Goal: Information Seeking & Learning: Learn about a topic

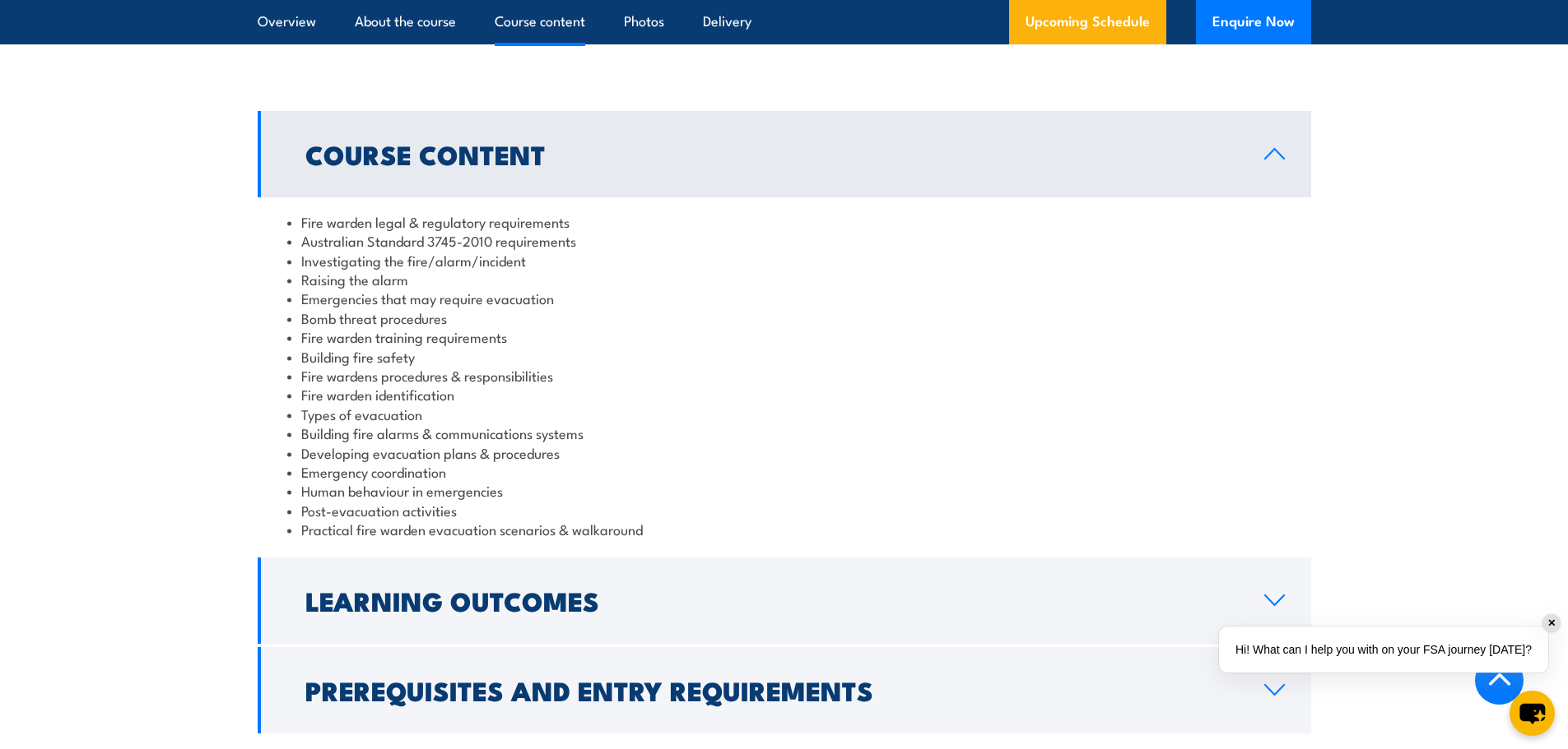
scroll to position [1727, 0]
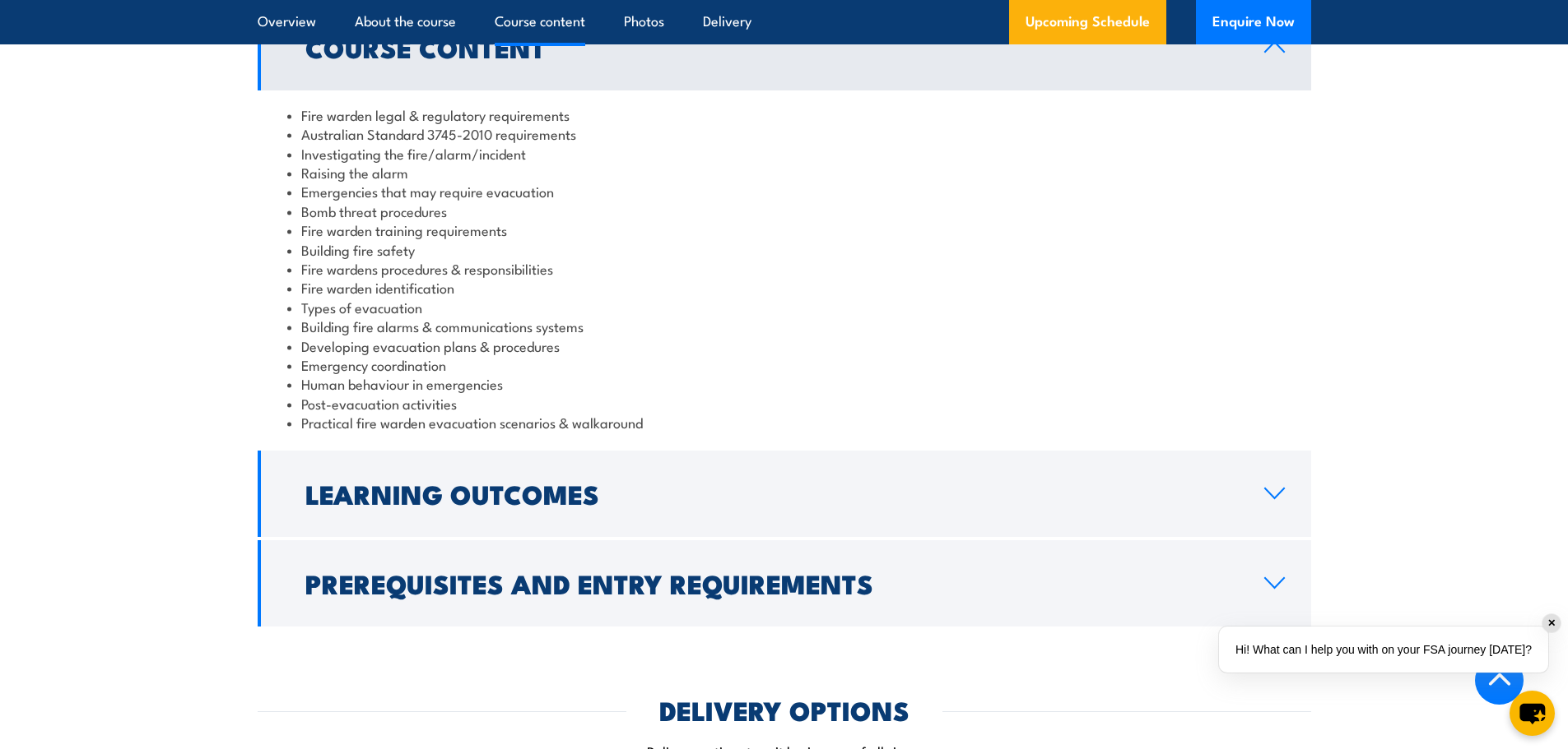
click at [1277, 486] on link "Learning Outcomes" at bounding box center [784, 493] width 1053 height 86
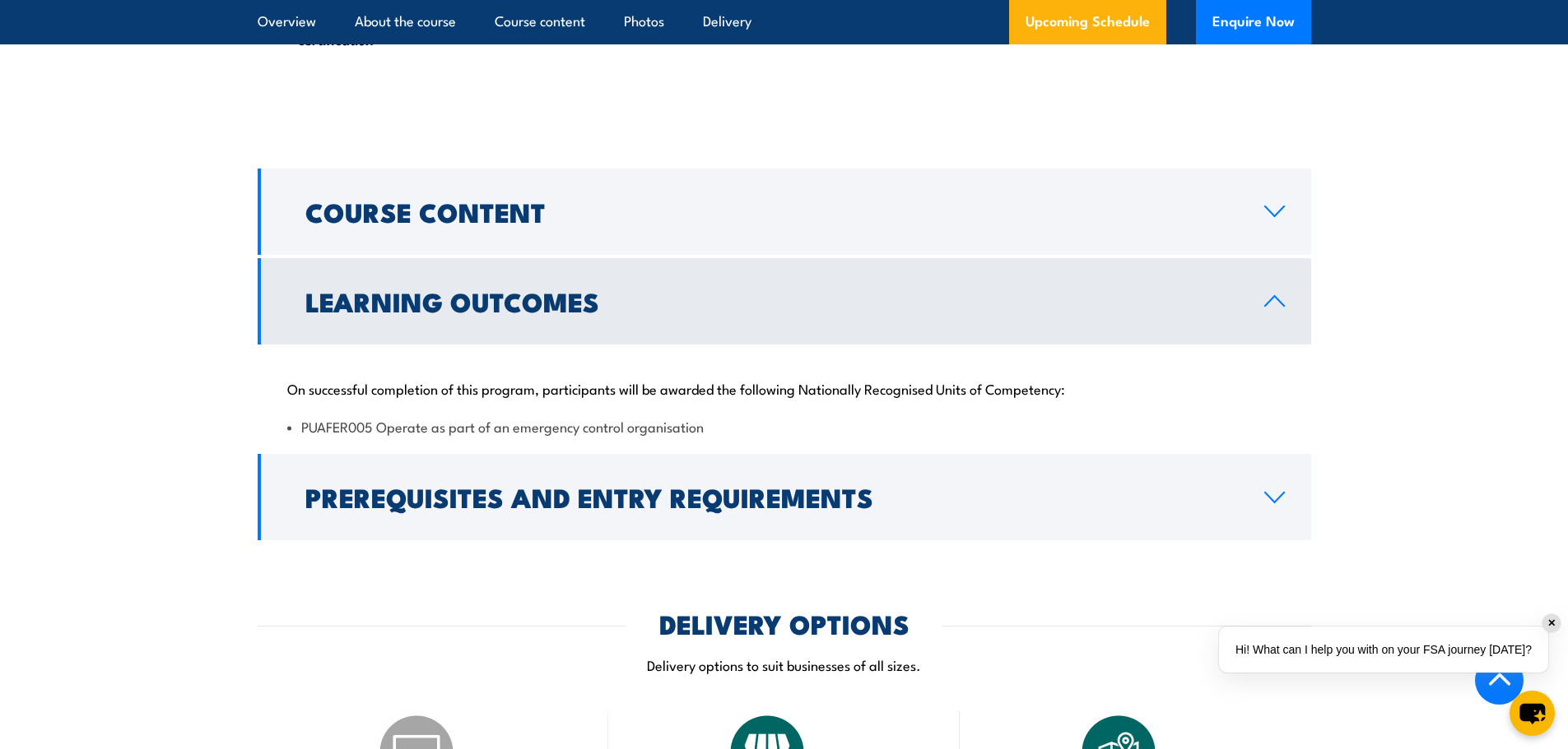
scroll to position [1234, 0]
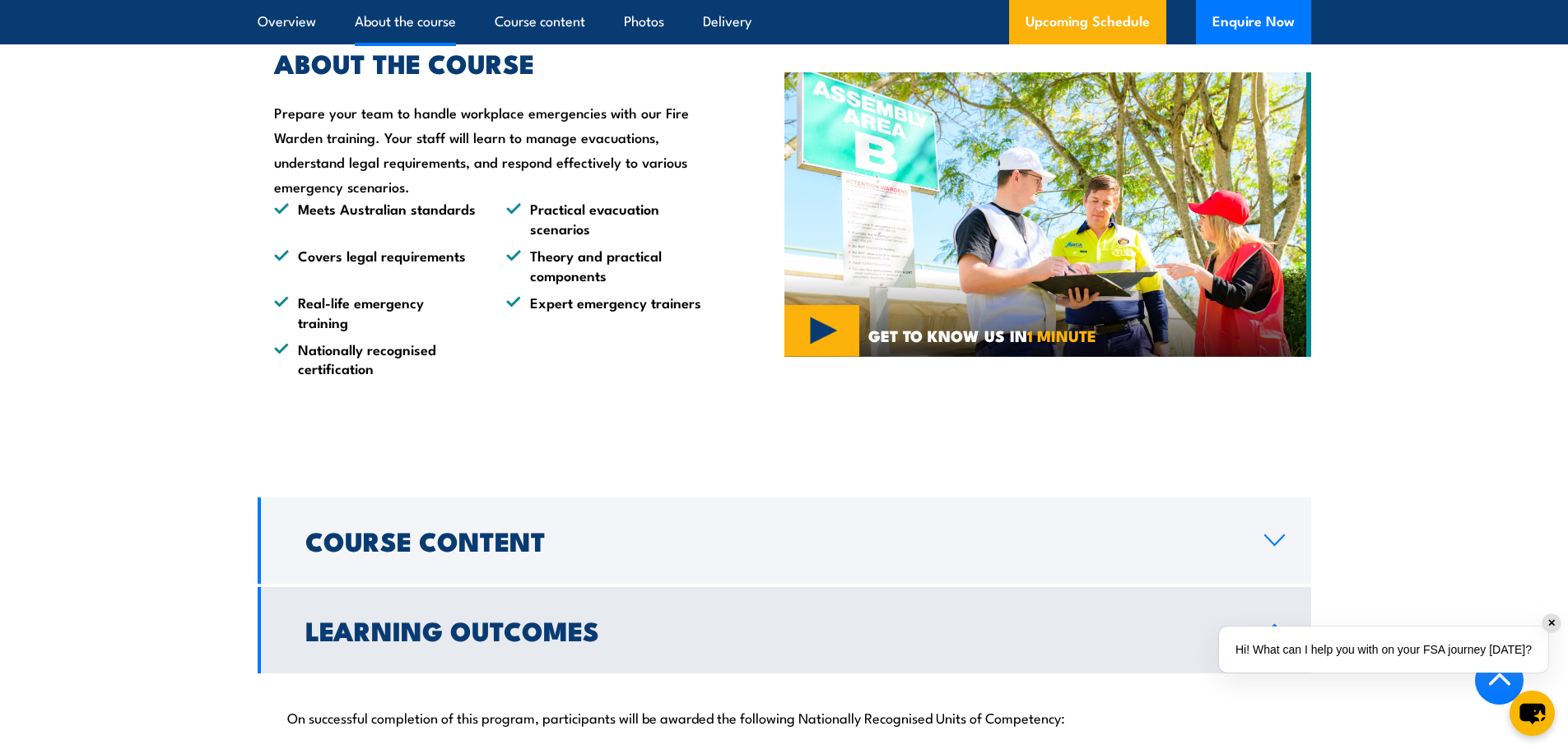
click at [639, 20] on link "Photos" at bounding box center [644, 22] width 41 height 44
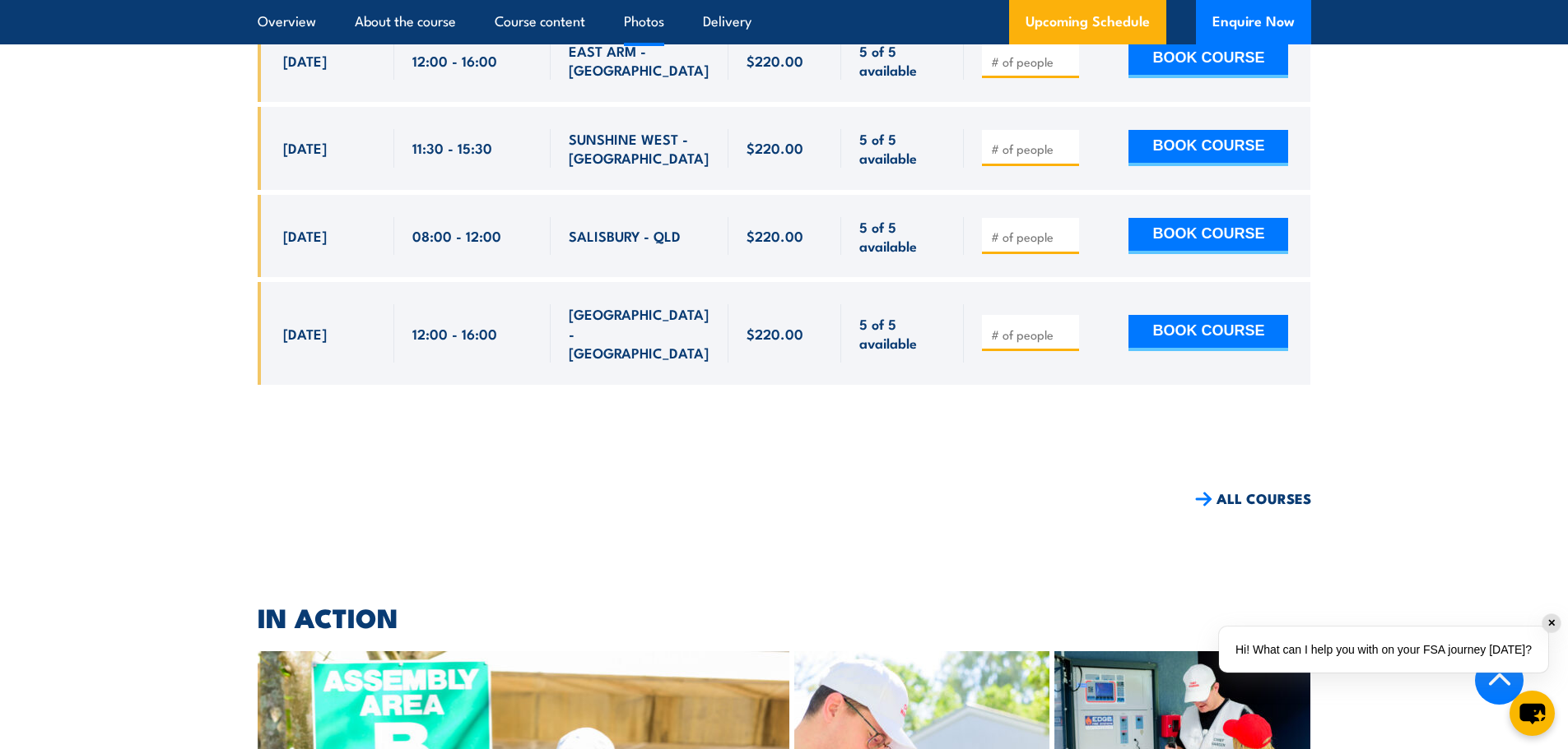
scroll to position [10559, 0]
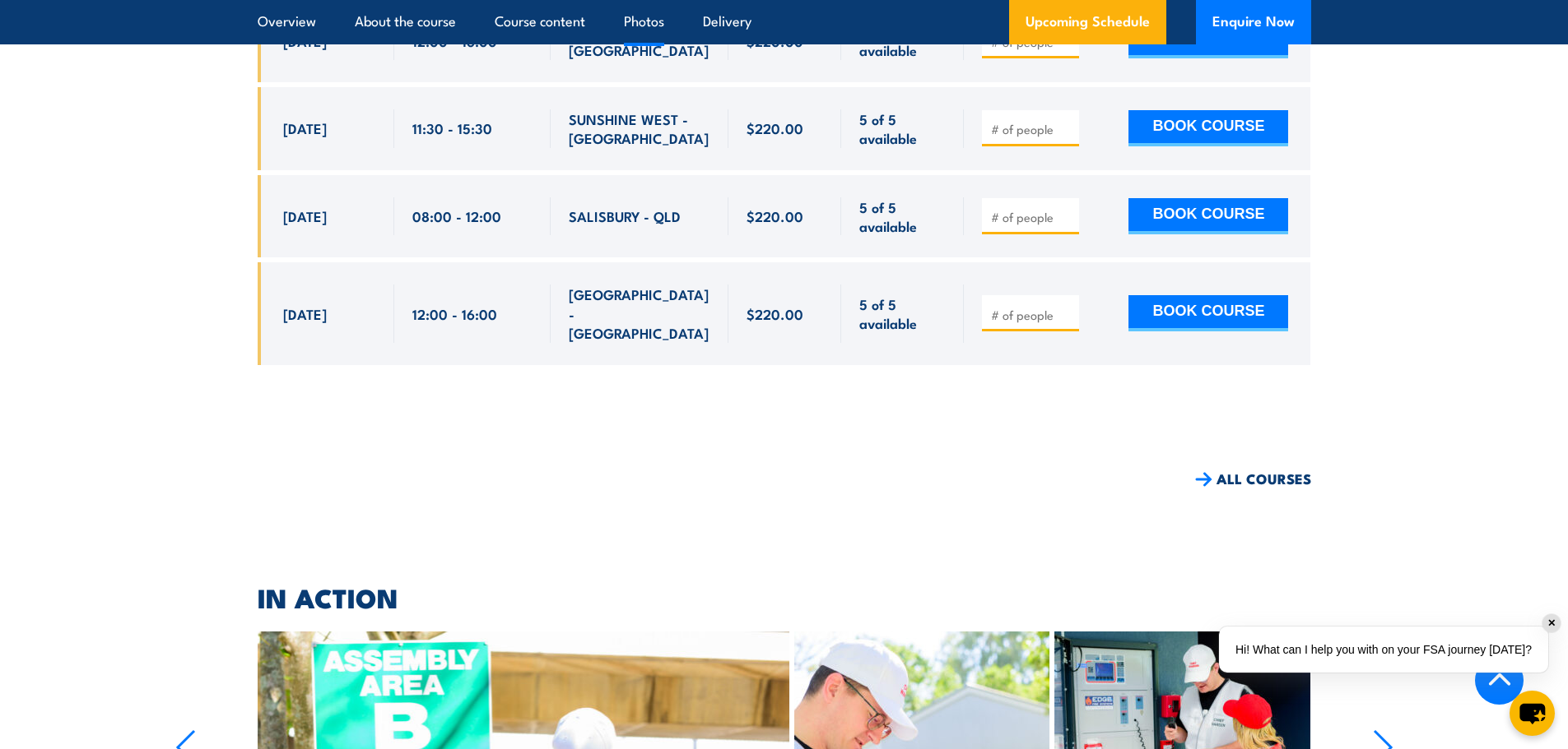
click at [1387, 731] on icon "button" at bounding box center [1383, 747] width 17 height 33
click at [1379, 730] on icon "button" at bounding box center [1383, 747] width 20 height 36
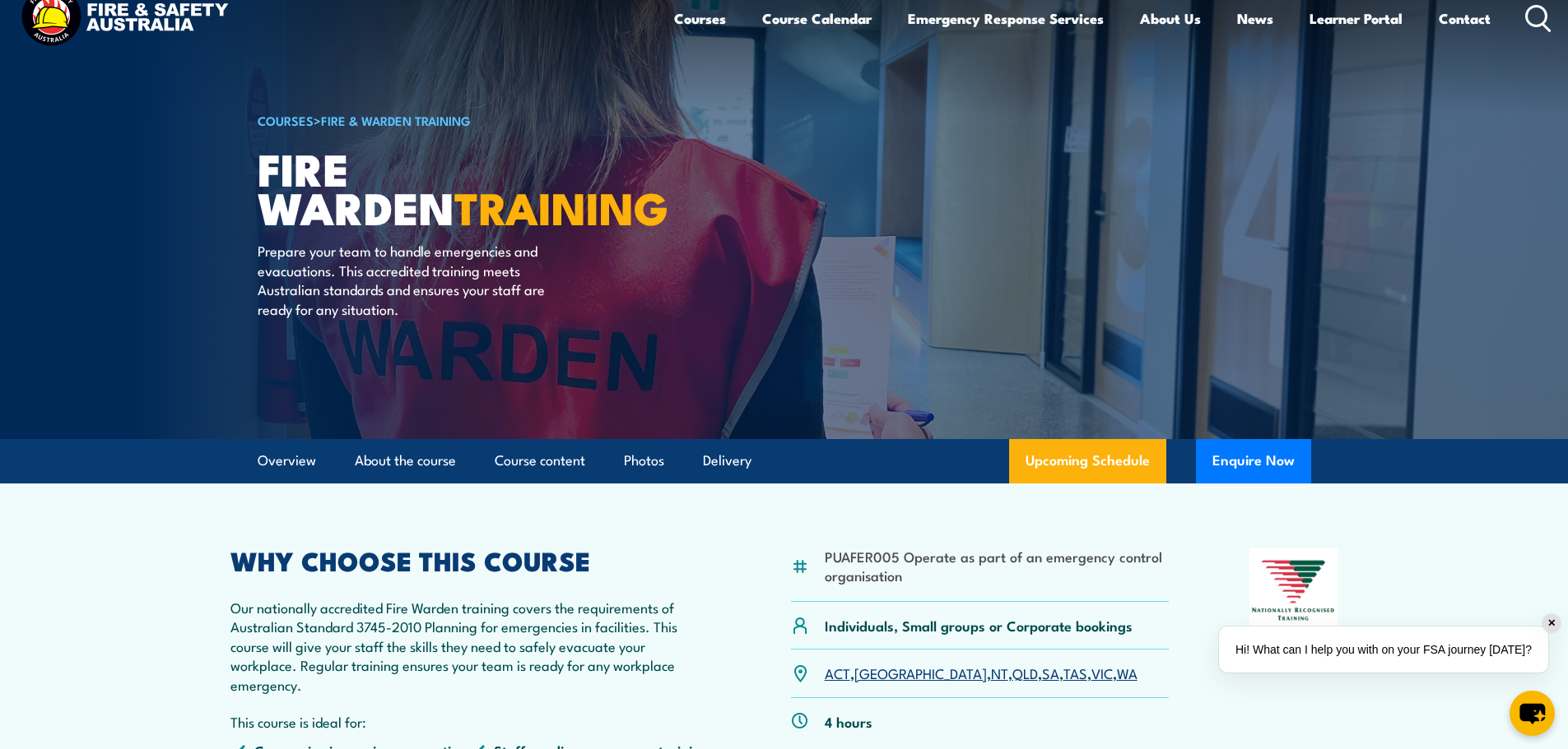
scroll to position [0, 0]
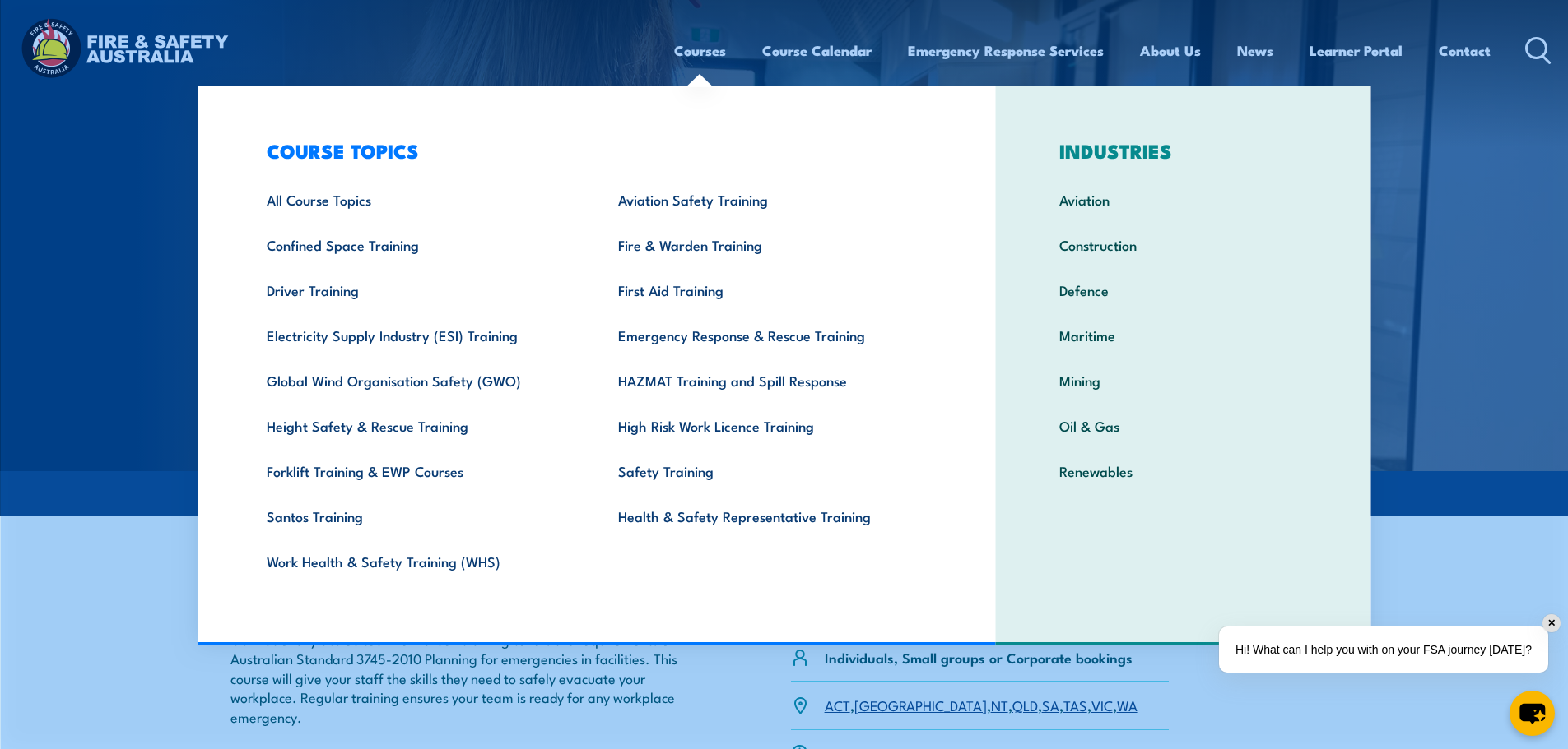
click at [677, 239] on link "Fire & Warden Training" at bounding box center [768, 245] width 351 height 46
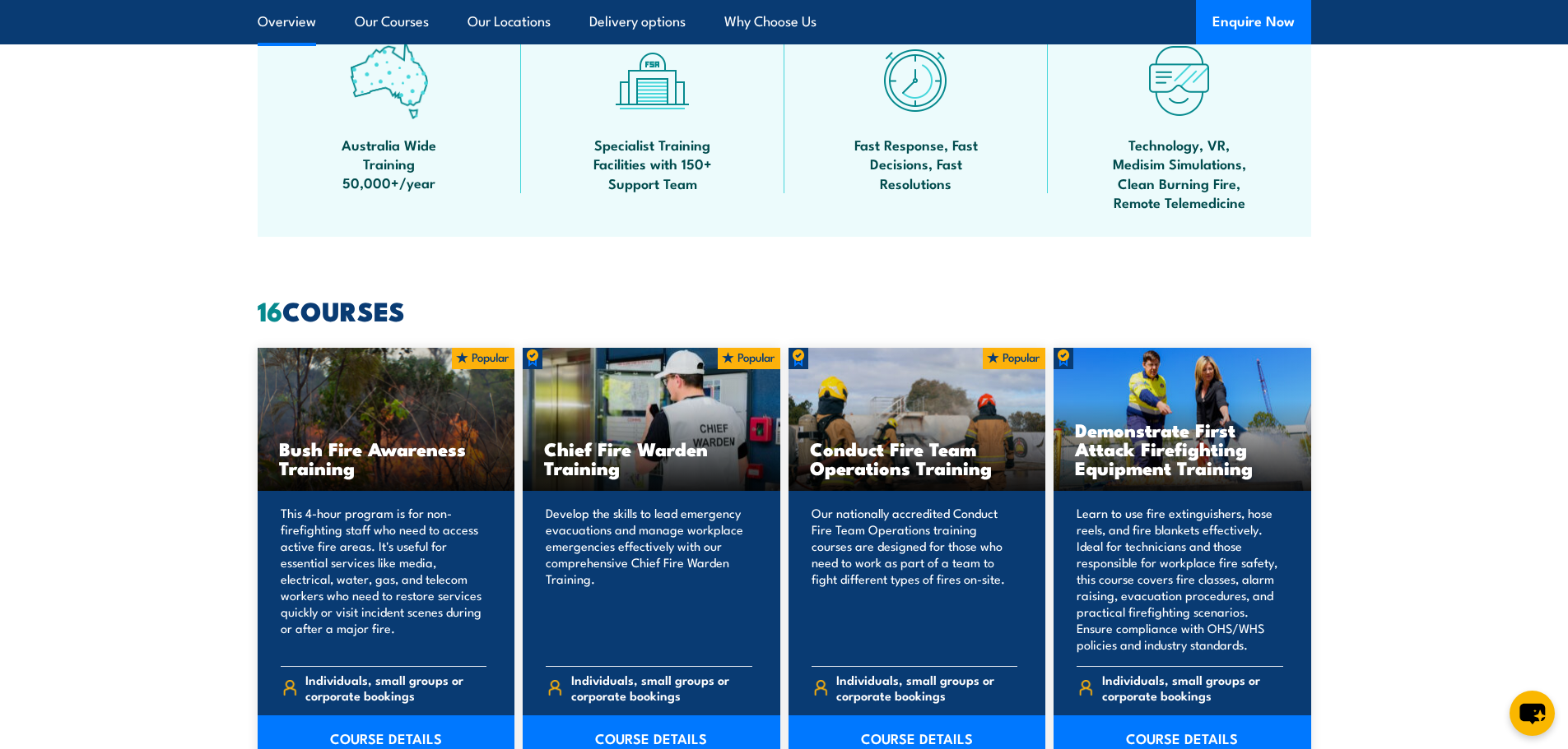
scroll to position [1234, 0]
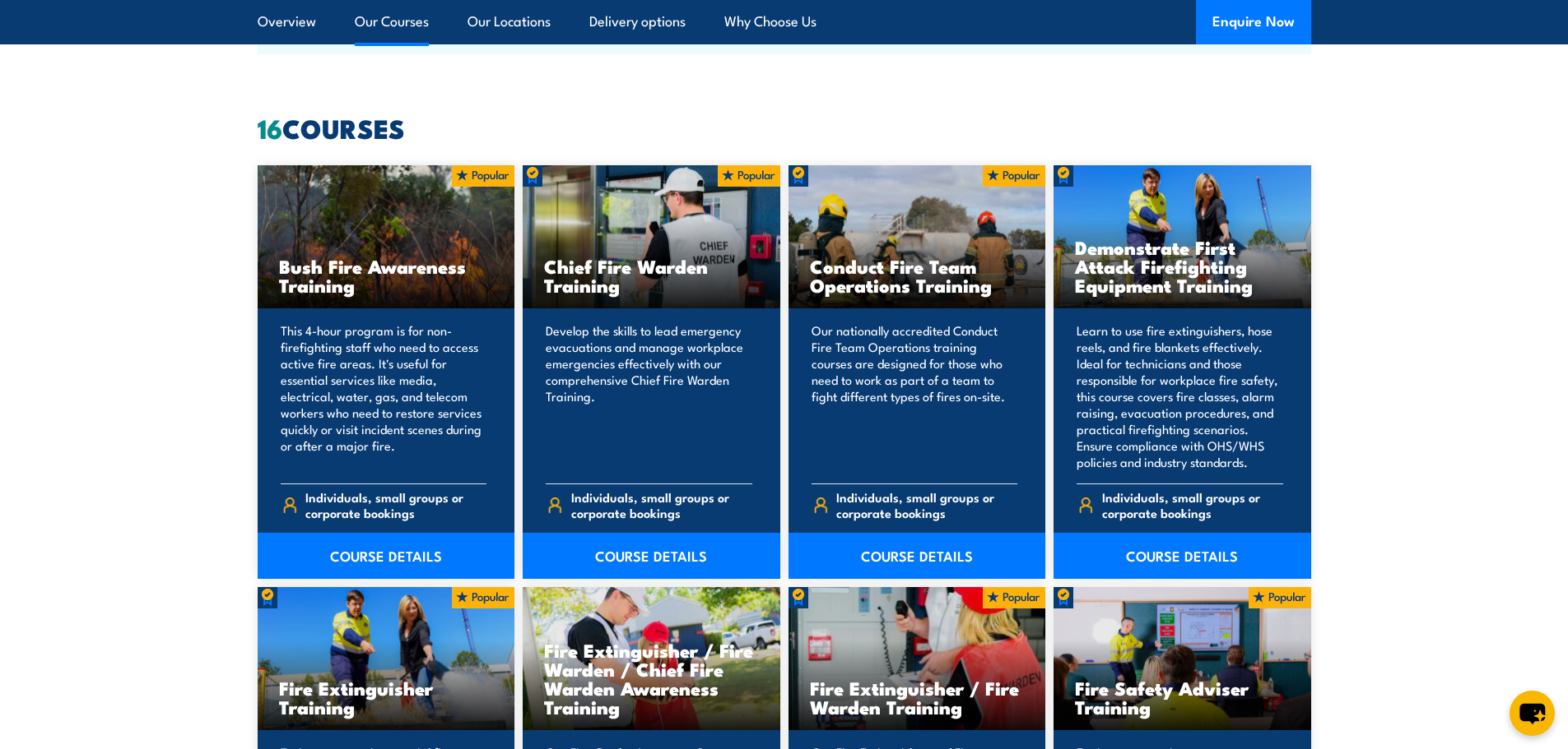
click at [628, 558] on link "COURSE DETAILS" at bounding box center [651, 556] width 257 height 46
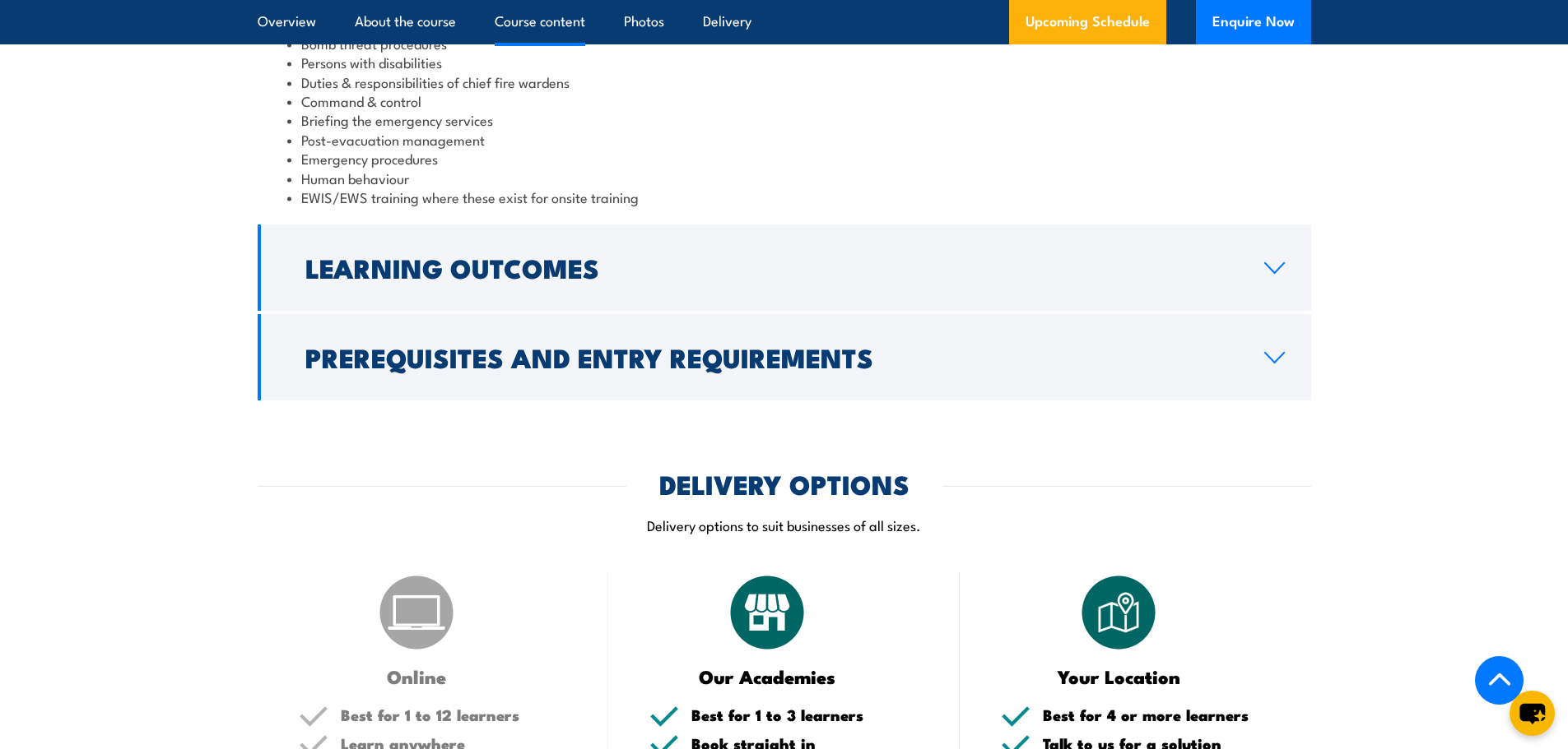
scroll to position [1809, 0]
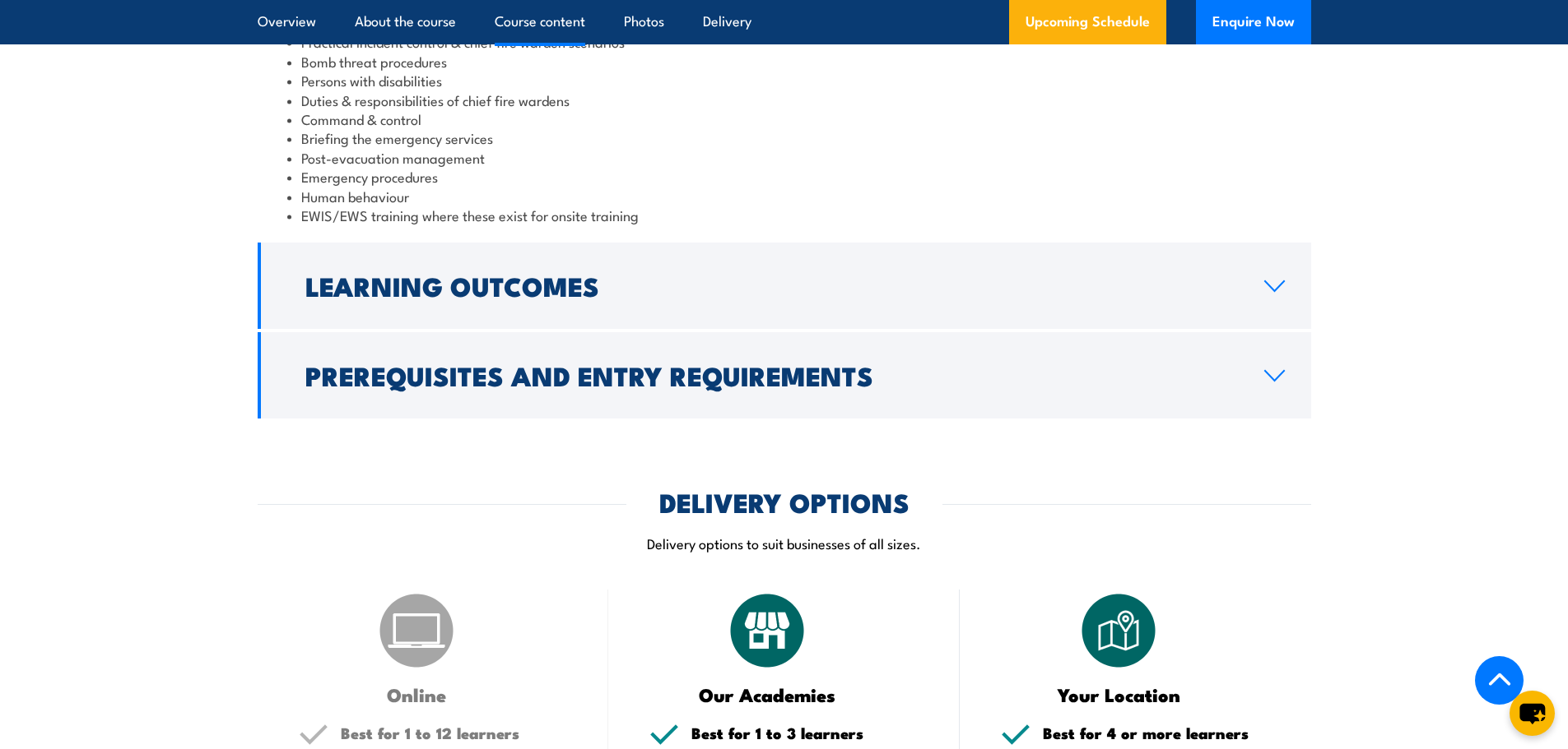
click at [1257, 283] on link "Learning Outcomes" at bounding box center [784, 286] width 1053 height 86
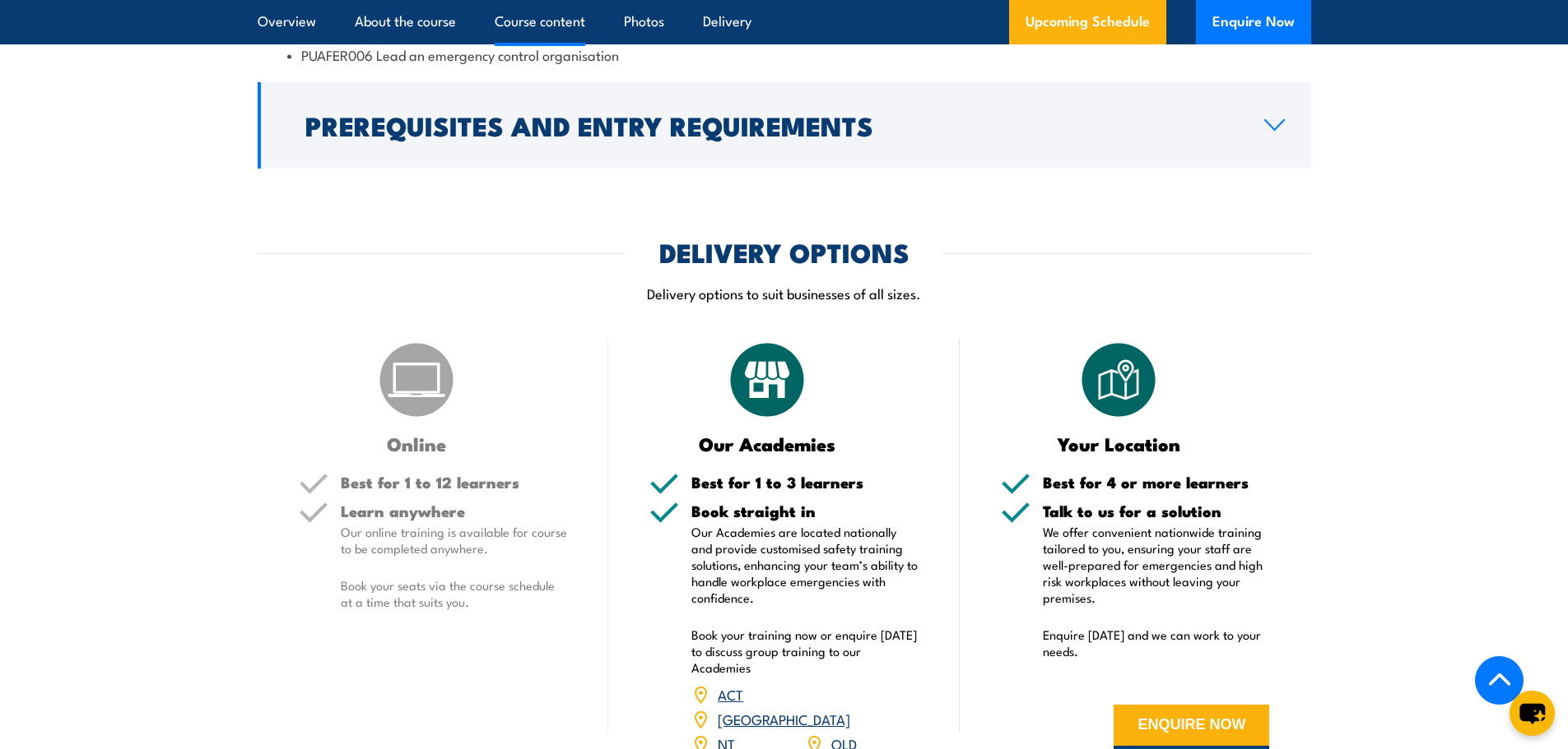
scroll to position [1736, 0]
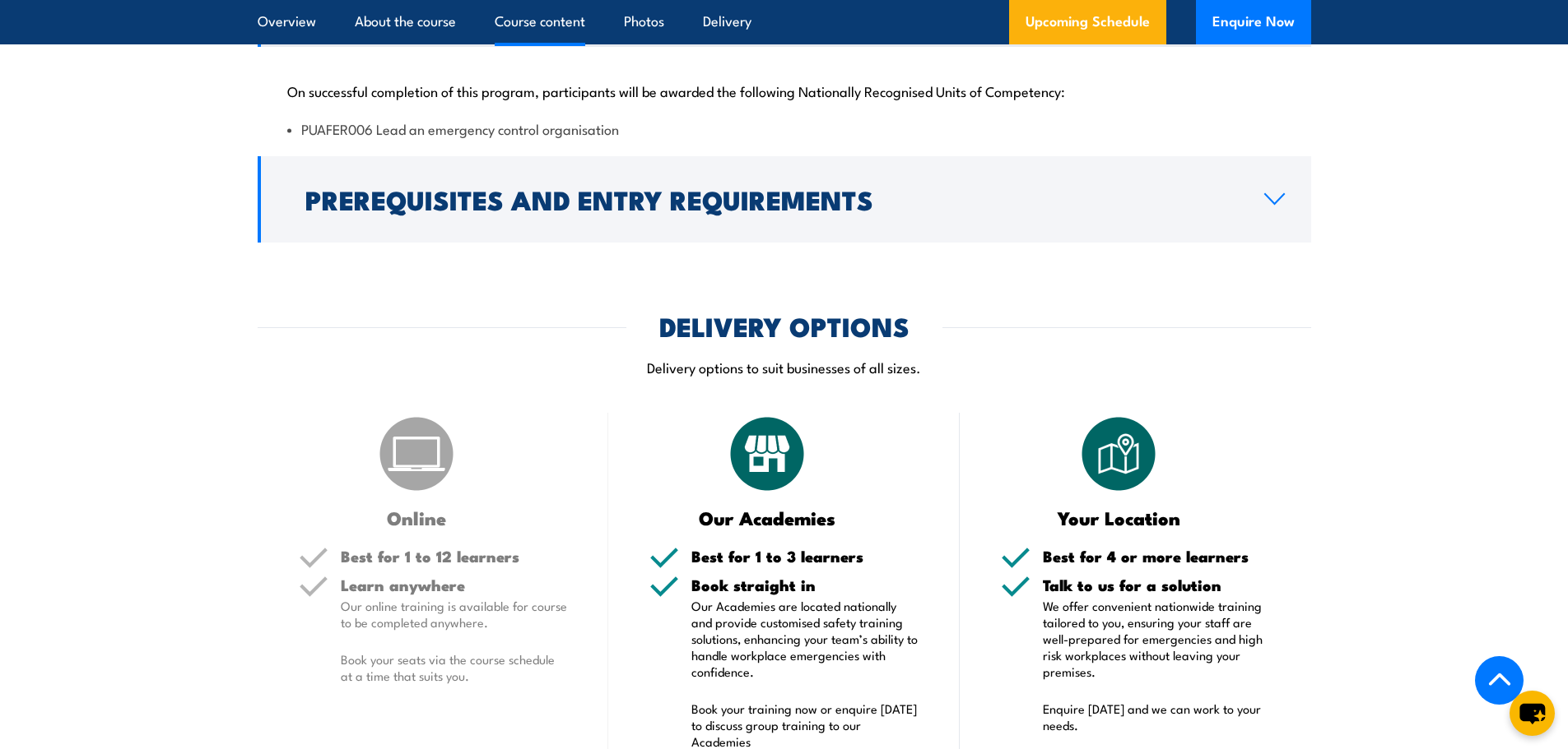
click at [1271, 213] on link "Prerequisites and Entry Requirements" at bounding box center [784, 199] width 1053 height 86
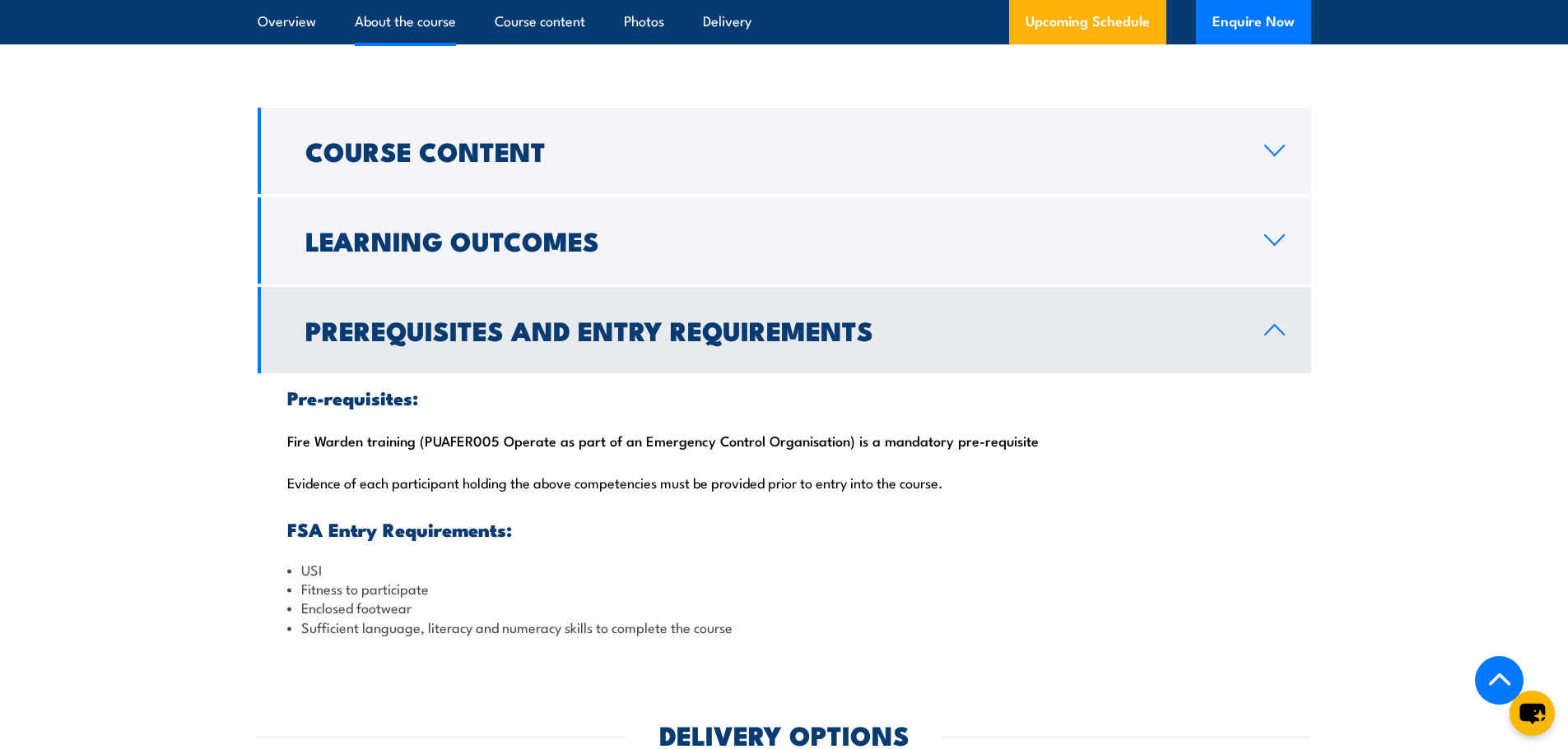
scroll to position [1234, 0]
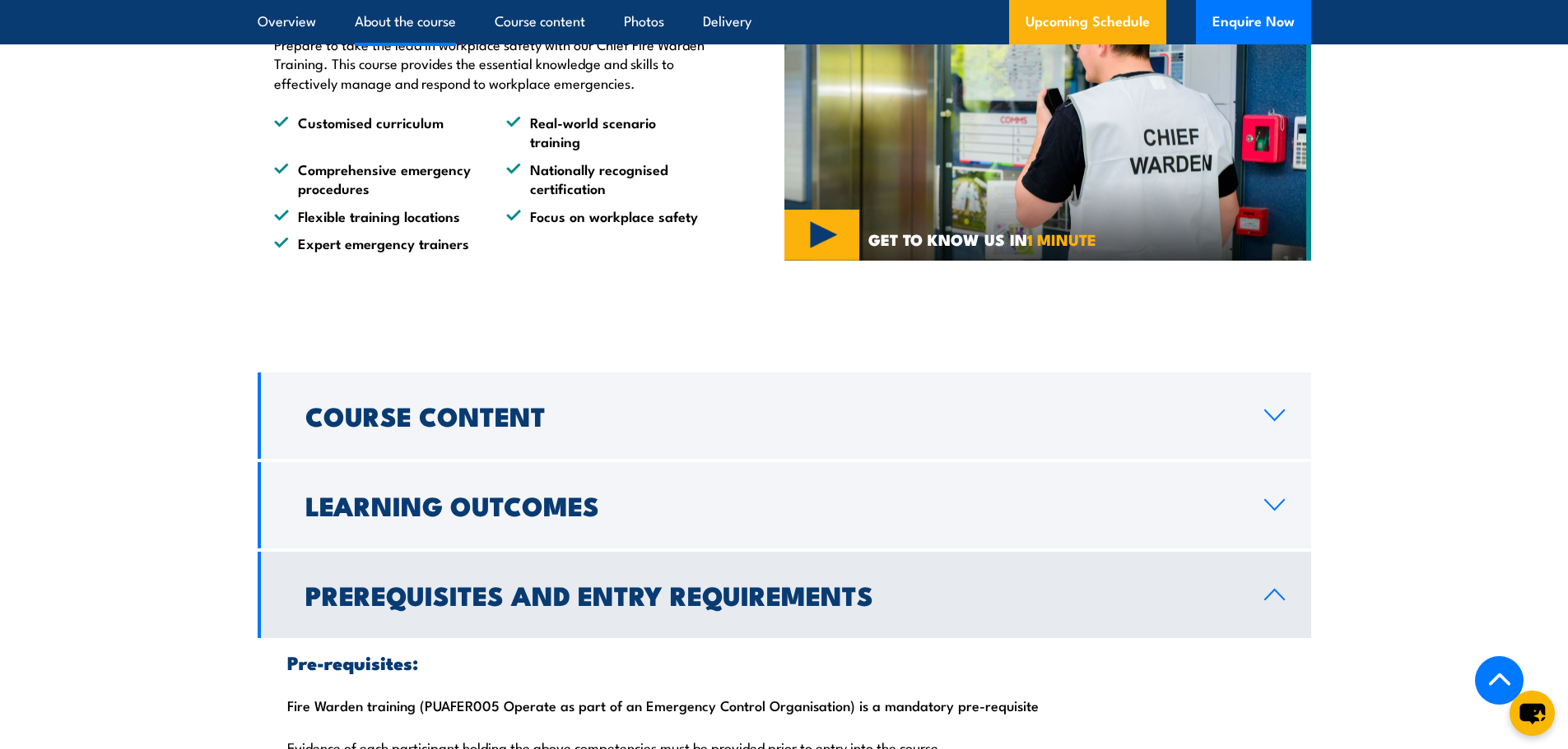
click at [670, 427] on link "Course Content" at bounding box center [784, 416] width 1053 height 86
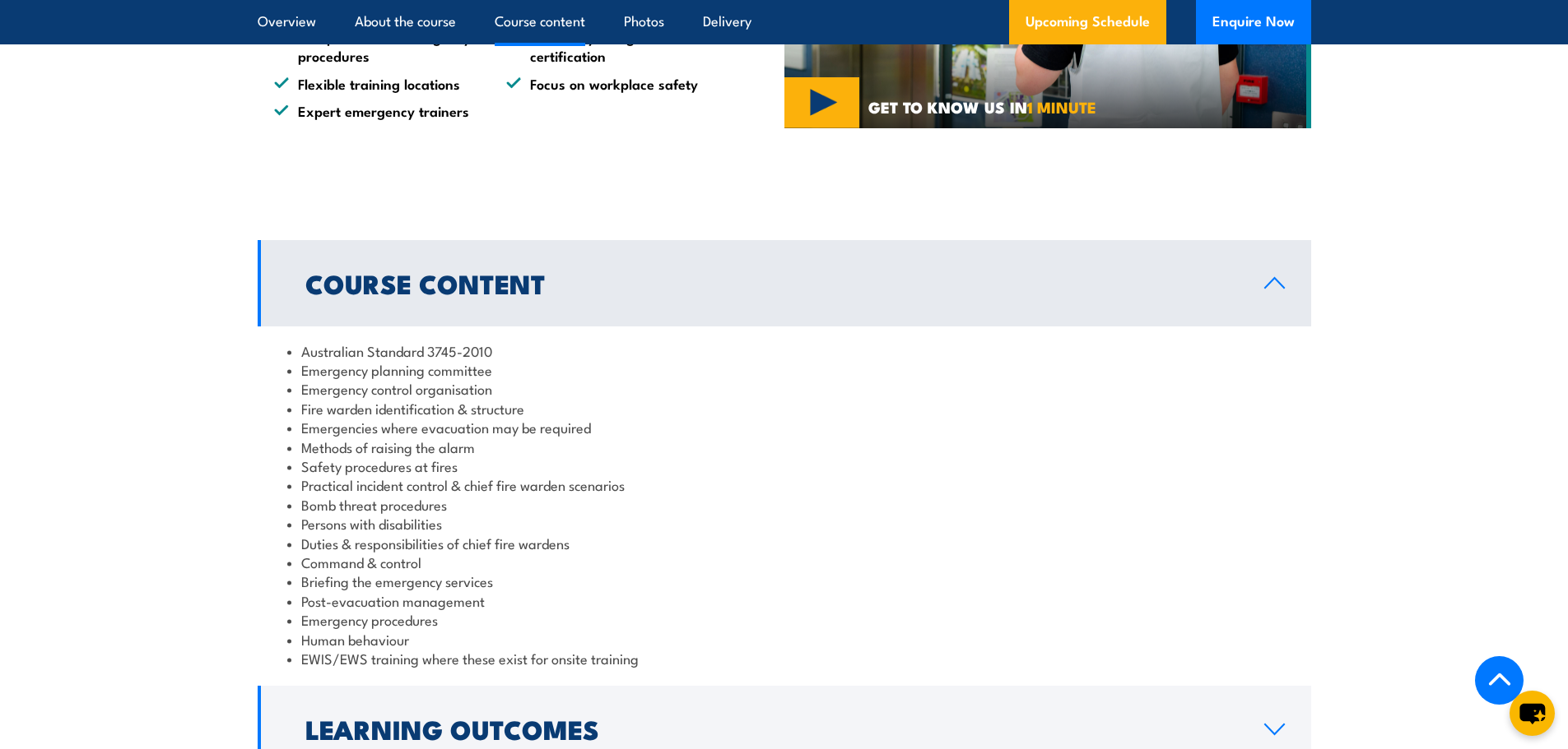
scroll to position [1151, 0]
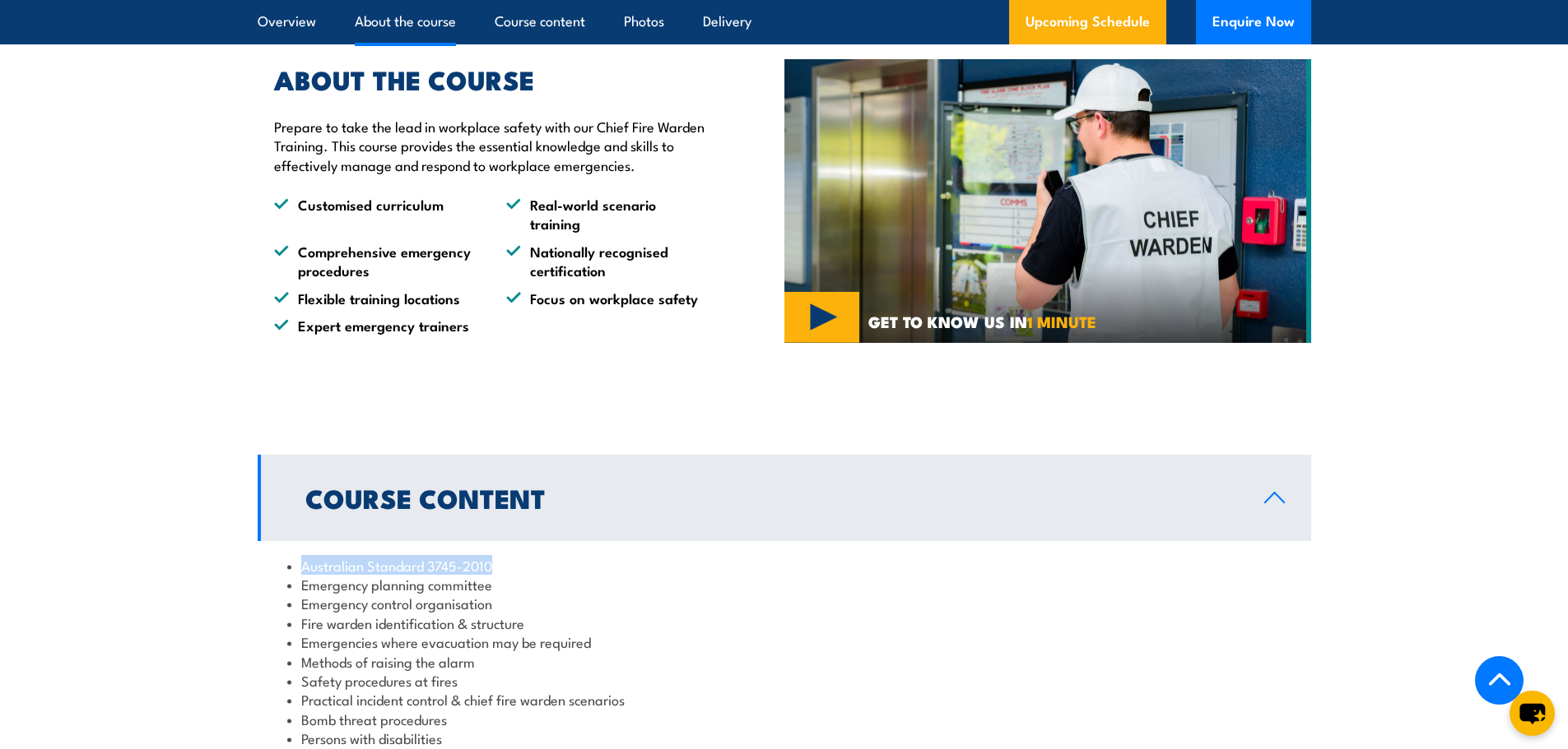
drag, startPoint x: 300, startPoint y: 563, endPoint x: 511, endPoint y: 563, distance: 211.0
click at [511, 563] on li "Australian Standard 3745-2010" at bounding box center [784, 565] width 994 height 19
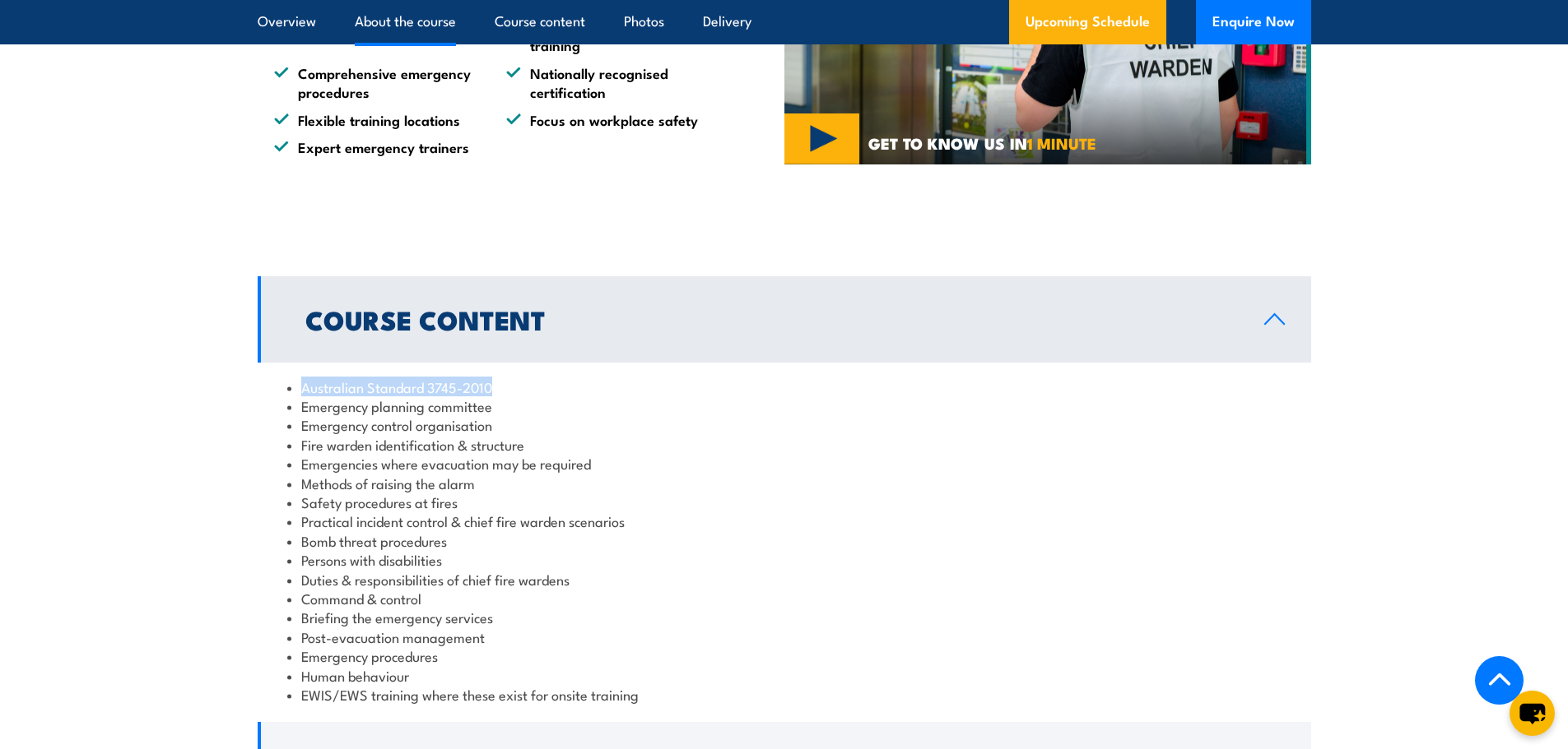
scroll to position [1398, 0]
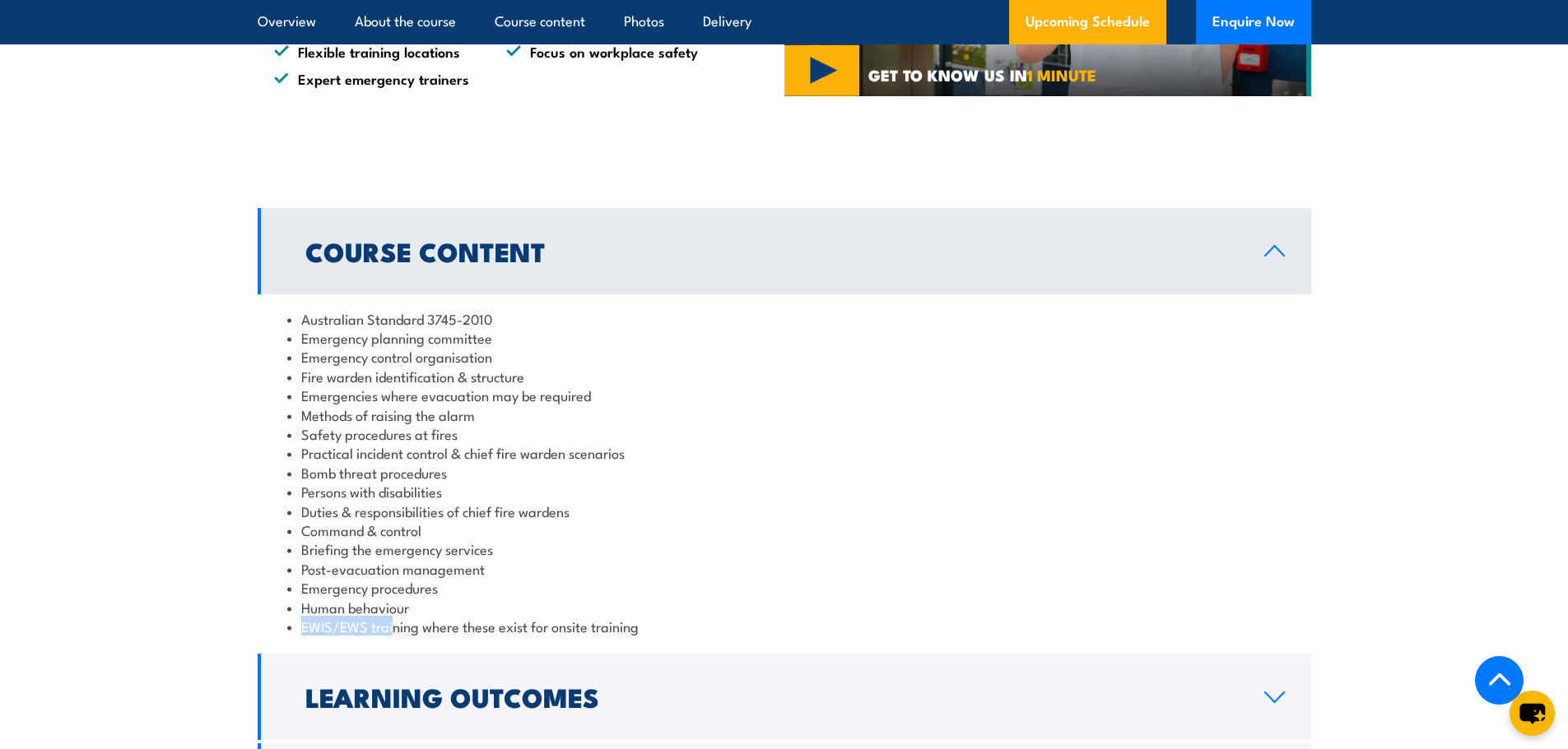
drag, startPoint x: 295, startPoint y: 627, endPoint x: 394, endPoint y: 633, distance: 99.2
click at [394, 633] on li "EWIS/EWS training where these exist for onsite training" at bounding box center [784, 626] width 994 height 19
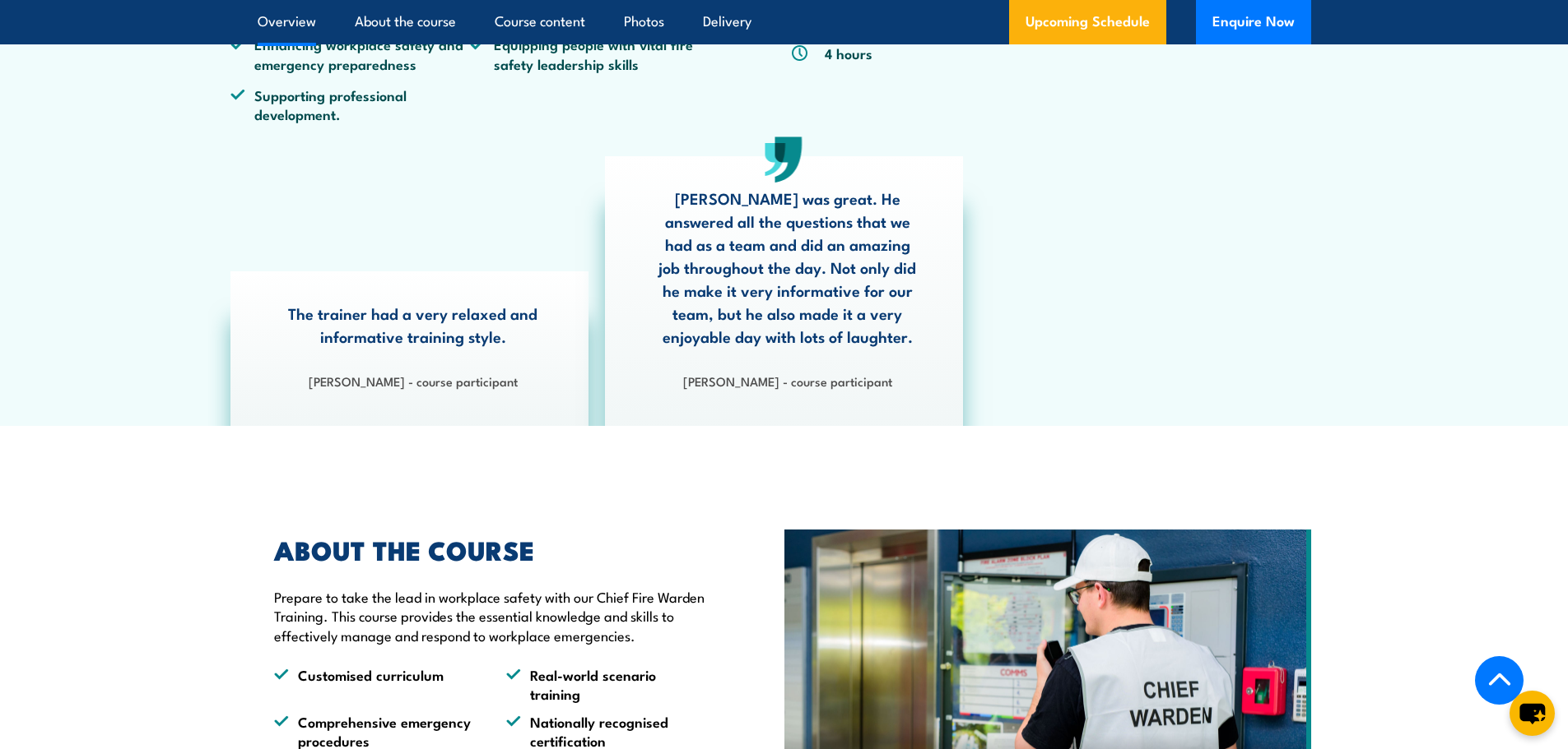
scroll to position [493, 0]
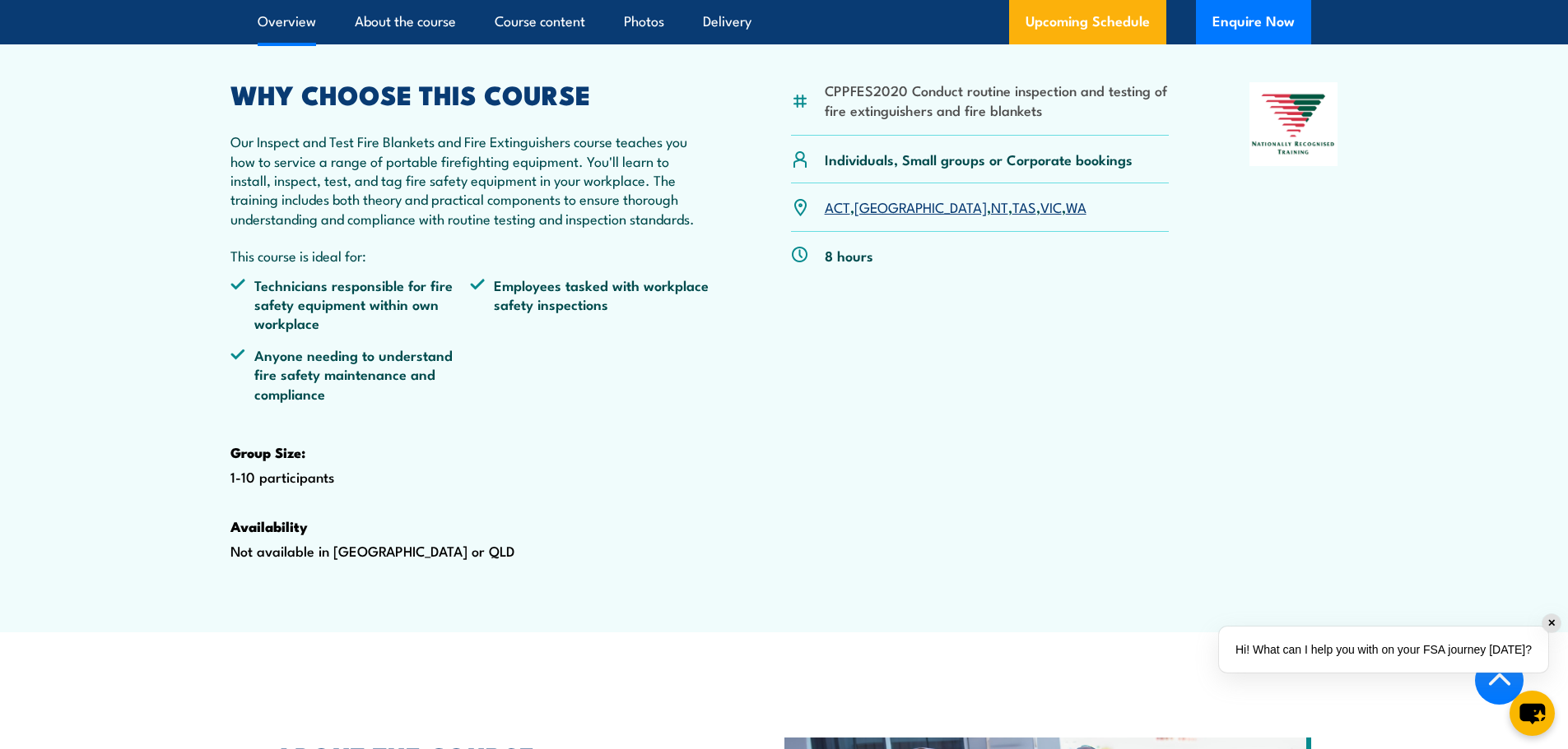
scroll to position [493, 0]
